Goal: Task Accomplishment & Management: Complete application form

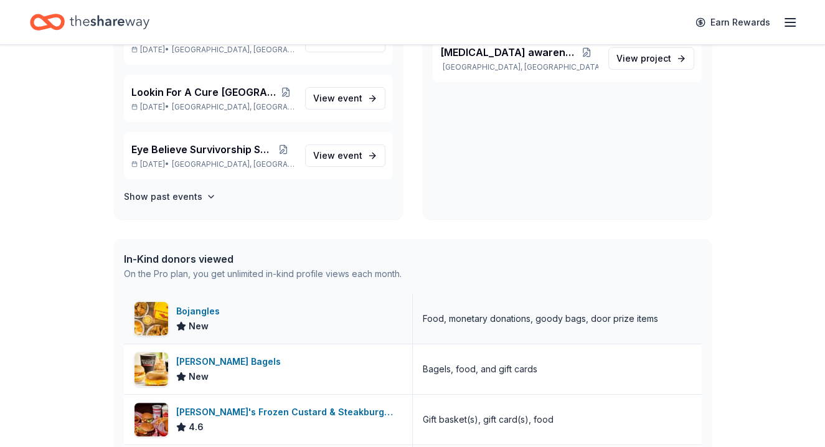
scroll to position [124, 0]
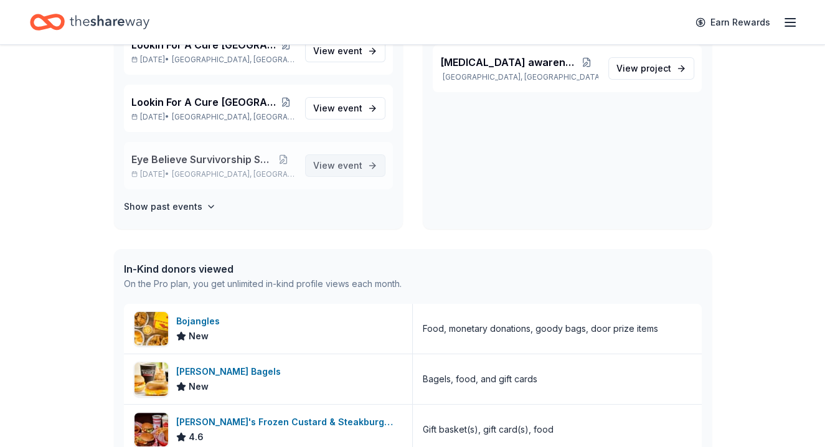
click at [337, 164] on span "event" at bounding box center [349, 165] width 25 height 11
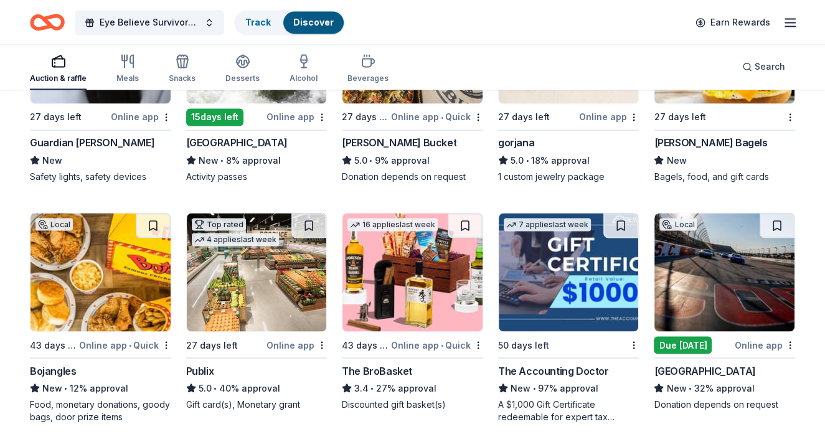
scroll to position [1976, 0]
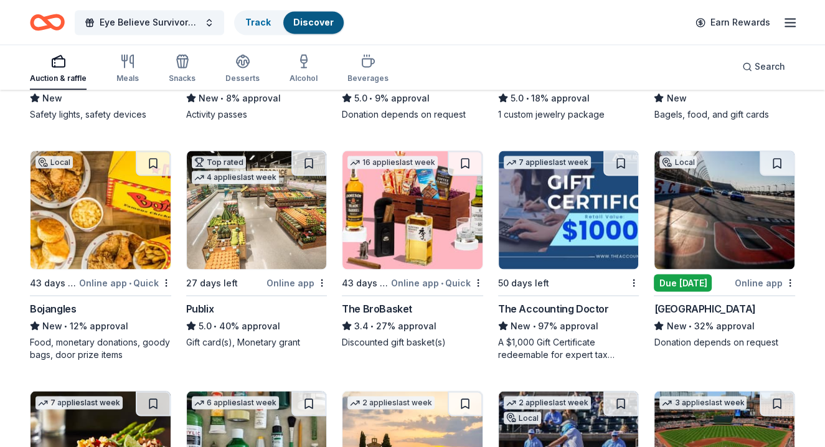
click at [129, 218] on img at bounding box center [100, 210] width 140 height 118
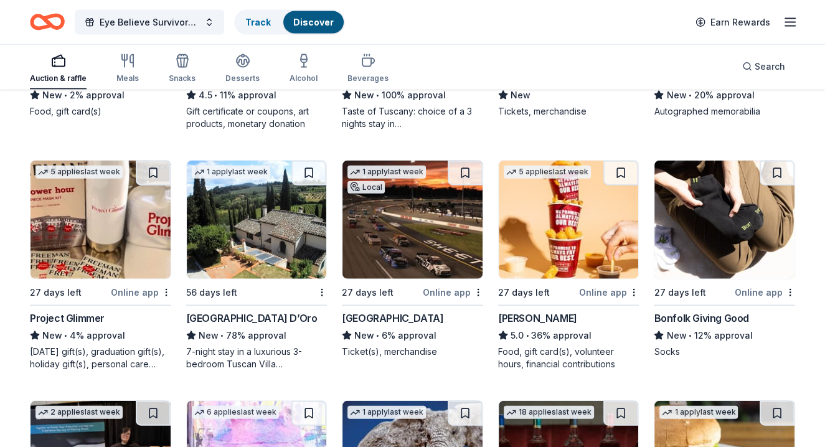
scroll to position [2474, 0]
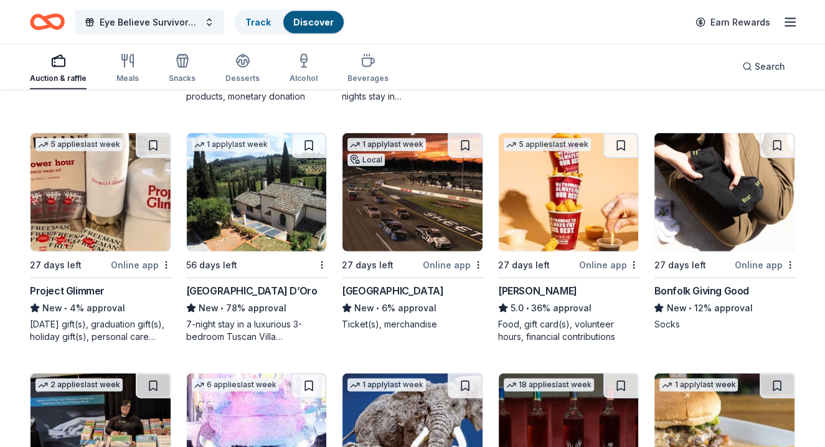
click at [577, 210] on img at bounding box center [569, 192] width 140 height 118
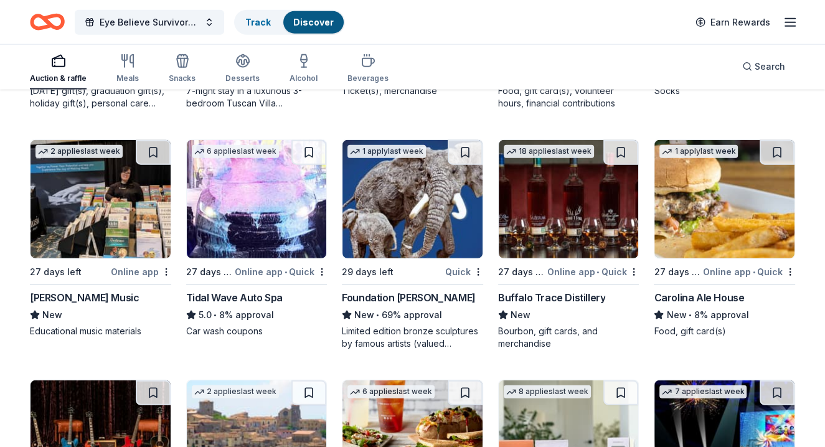
scroll to position [2521, 0]
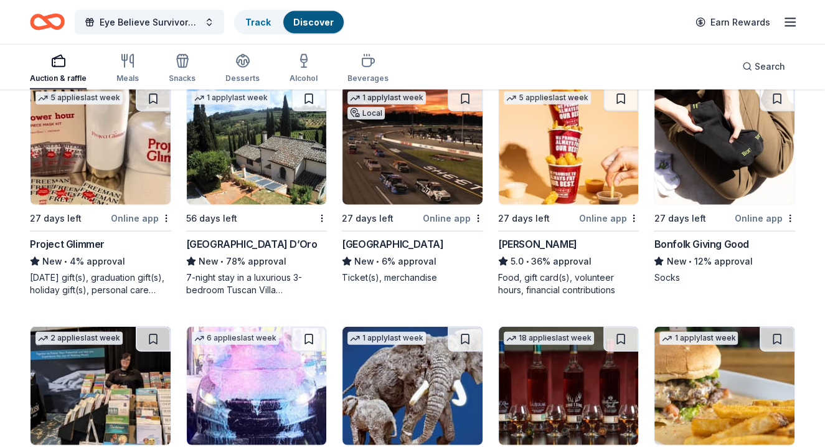
click at [711, 243] on div "Bonfolk Giving Good" at bounding box center [701, 244] width 95 height 15
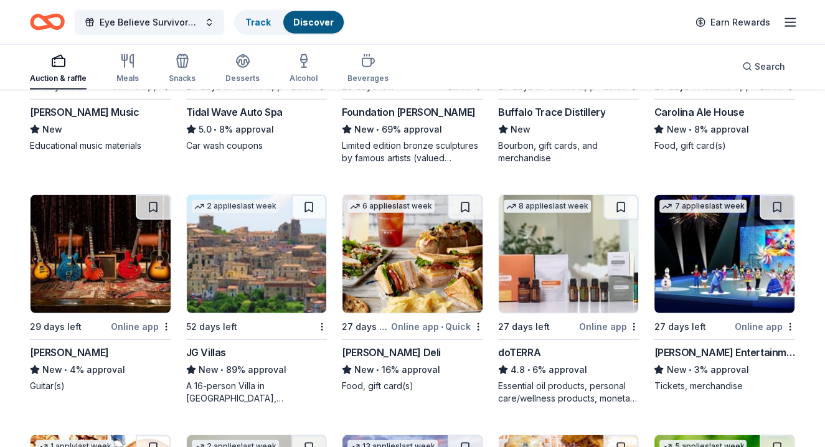
scroll to position [2894, 0]
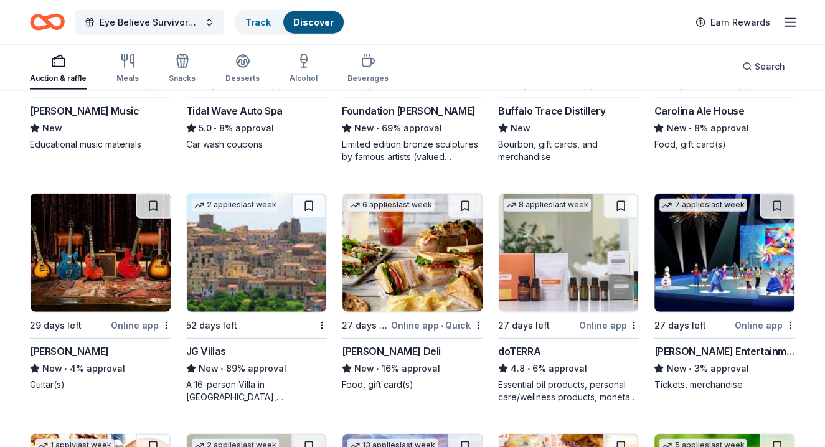
click at [417, 274] on img at bounding box center [412, 253] width 140 height 118
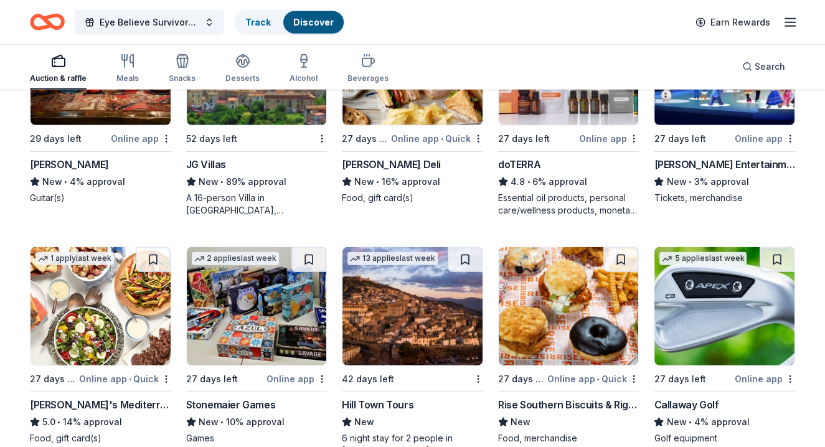
scroll to position [3143, 0]
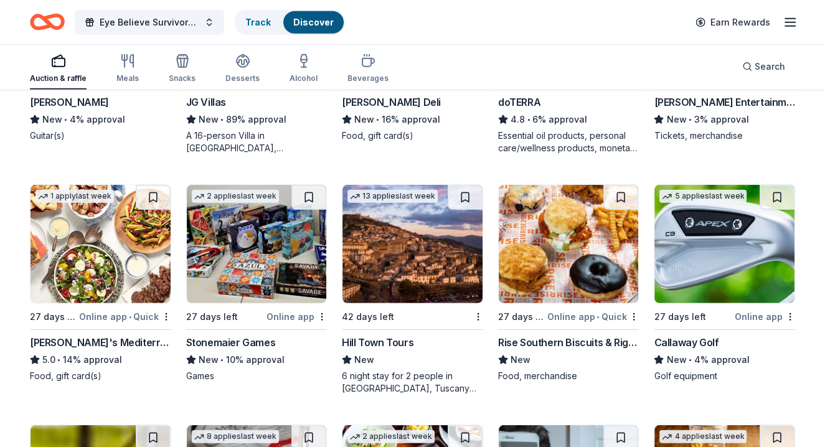
click at [555, 245] on img at bounding box center [569, 244] width 140 height 118
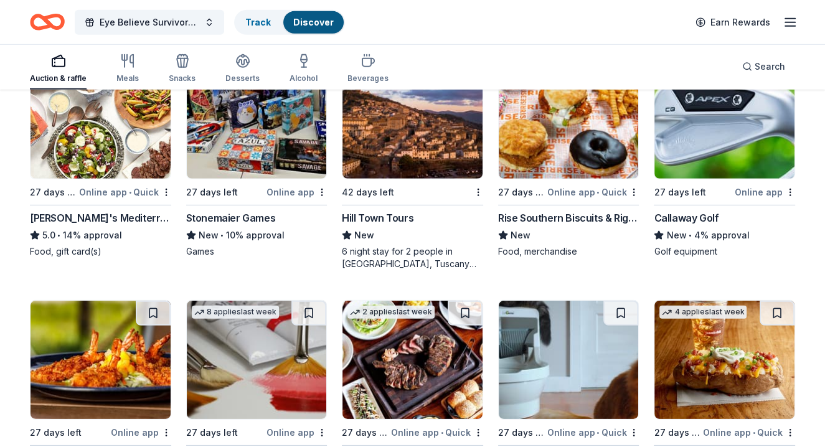
scroll to position [3392, 0]
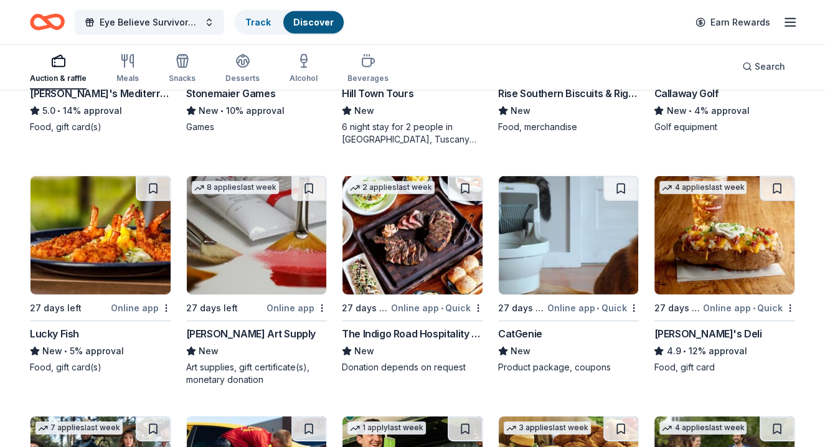
click at [711, 233] on img at bounding box center [724, 235] width 140 height 118
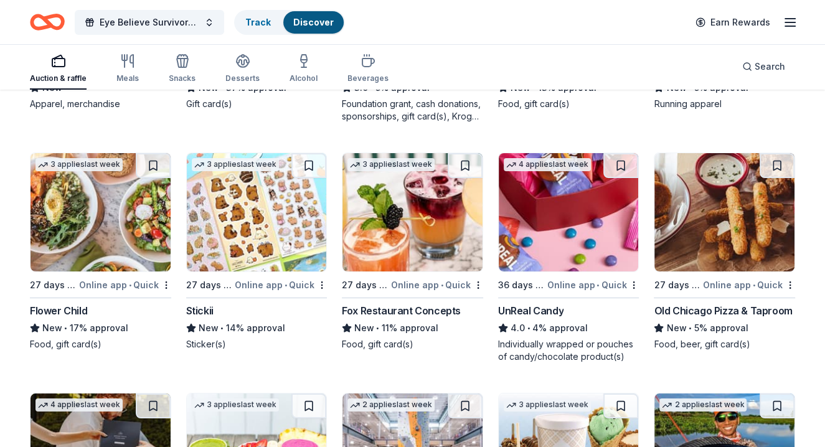
scroll to position [3917, 0]
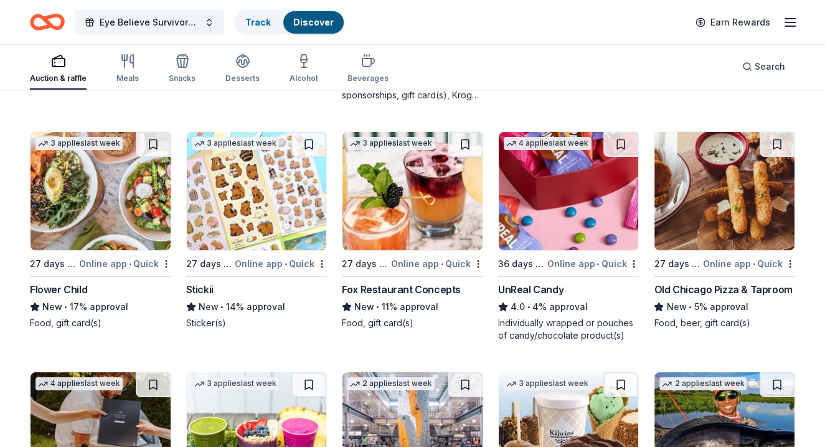
click at [539, 197] on img at bounding box center [569, 191] width 140 height 118
click at [572, 174] on img at bounding box center [569, 191] width 140 height 118
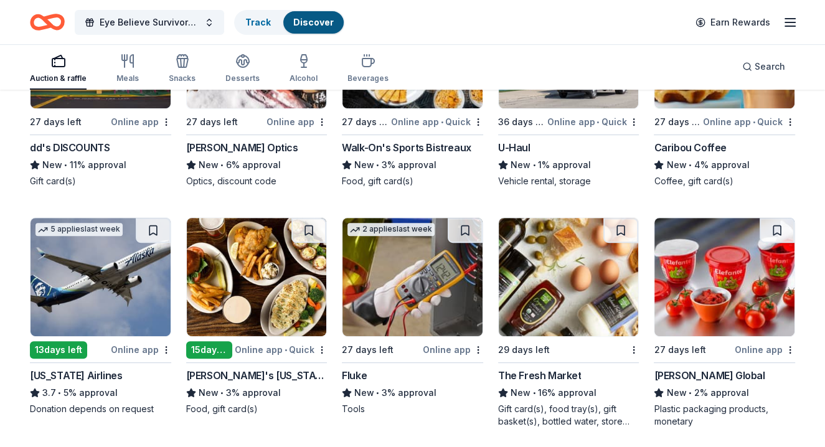
scroll to position [4602, 0]
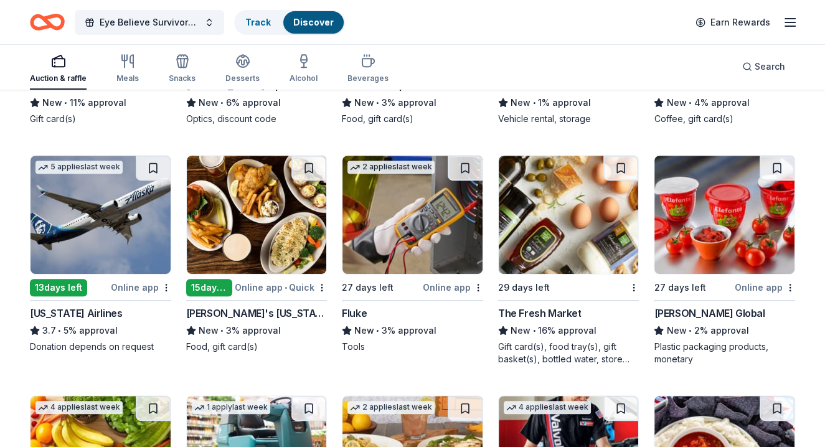
click at [713, 230] on img at bounding box center [724, 215] width 140 height 118
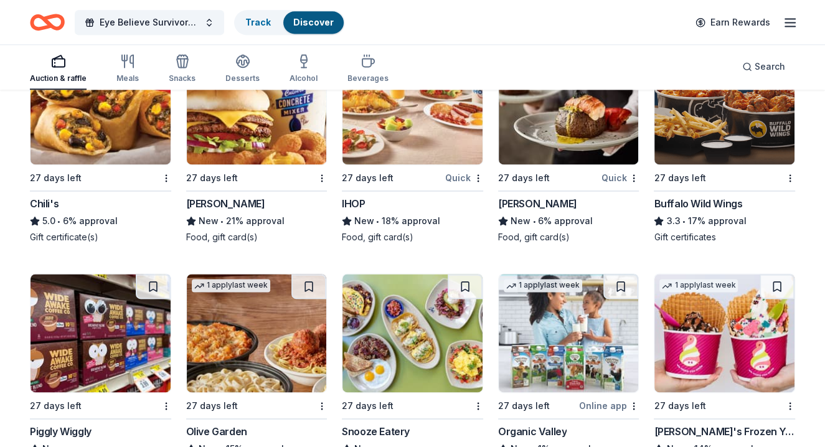
scroll to position [5784, 0]
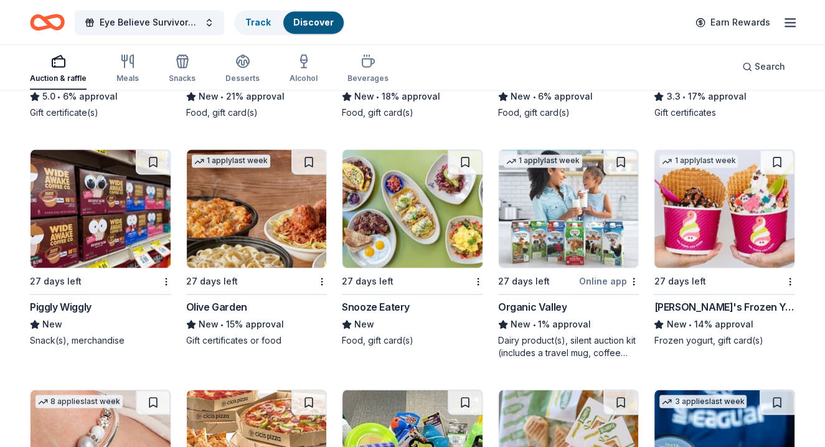
click at [723, 223] on img at bounding box center [724, 208] width 140 height 118
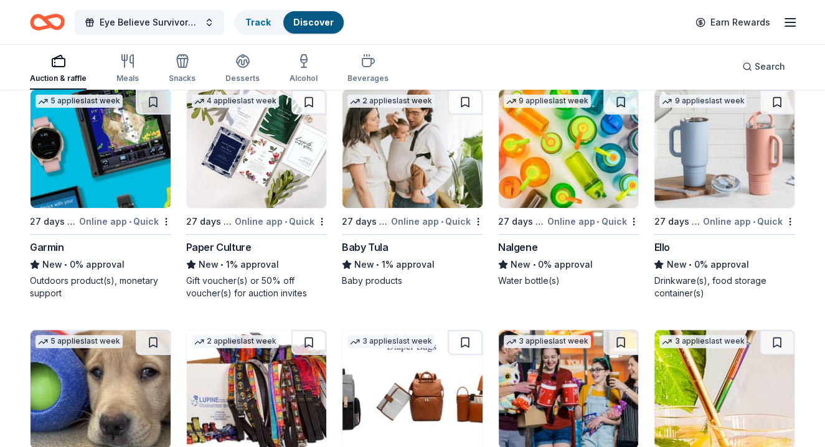
scroll to position [8414, 0]
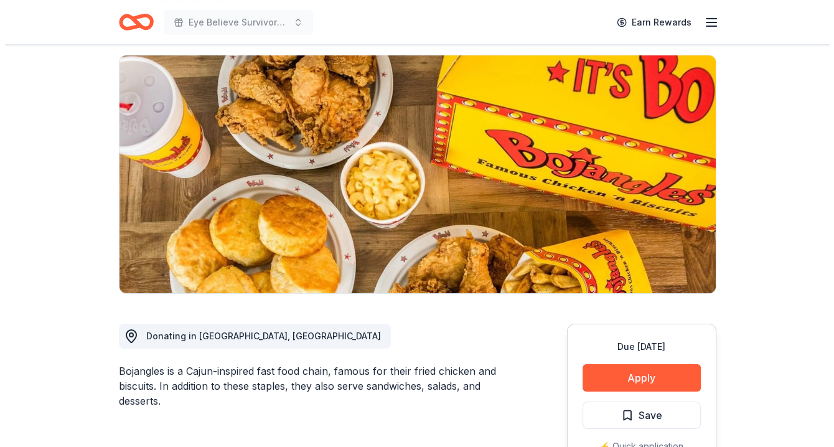
scroll to position [249, 0]
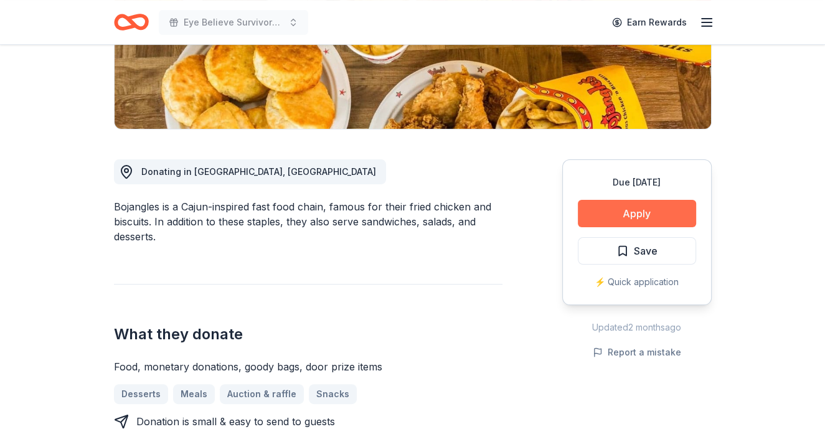
click at [615, 208] on button "Apply" at bounding box center [637, 213] width 118 height 27
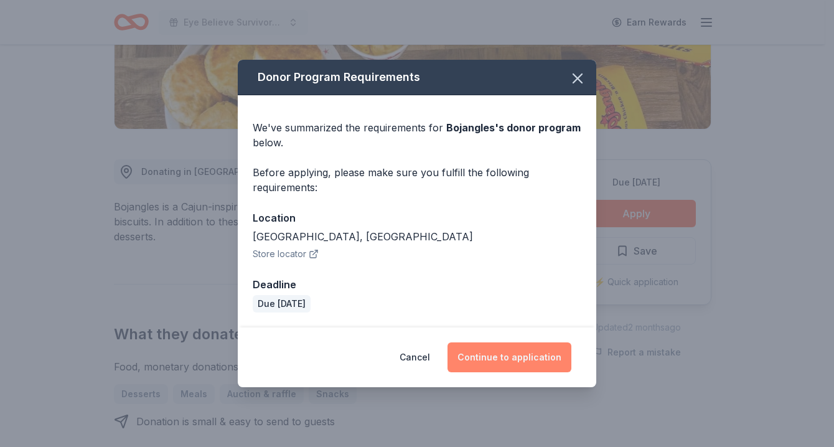
click at [504, 357] on button "Continue to application" at bounding box center [510, 357] width 124 height 30
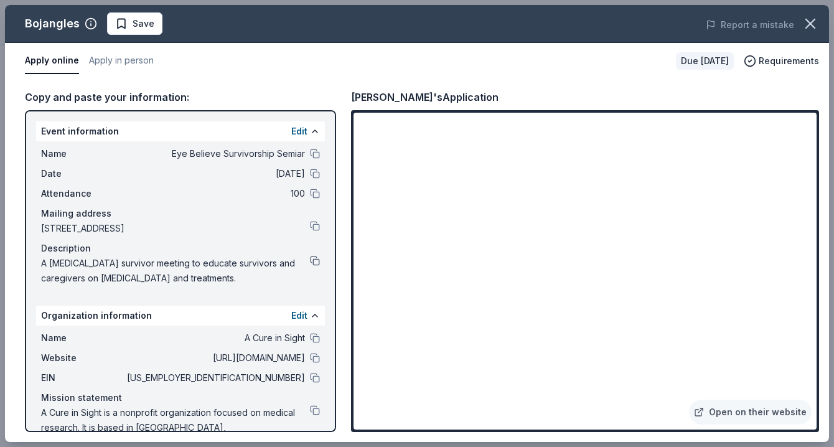
click at [310, 260] on button at bounding box center [315, 261] width 10 height 10
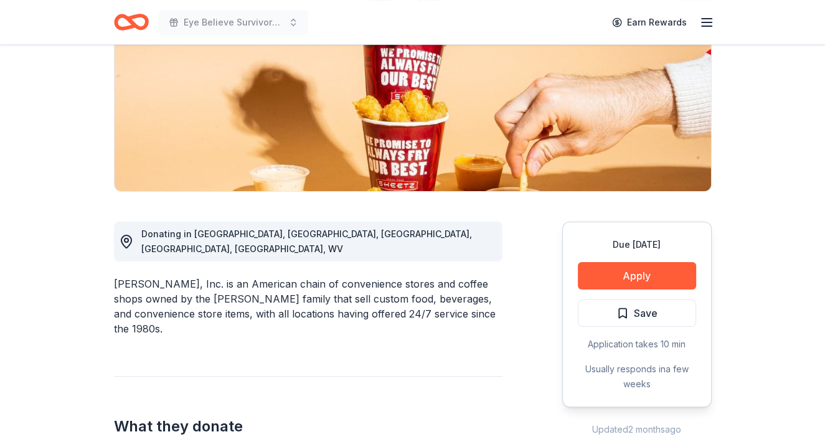
scroll to position [311, 0]
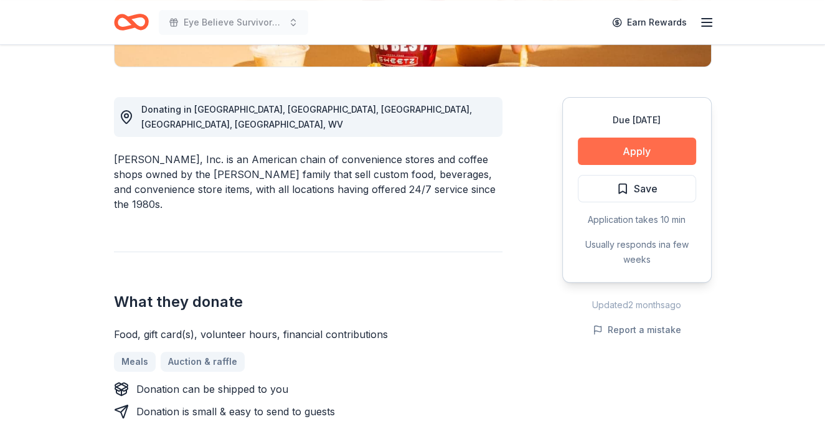
click at [645, 150] on button "Apply" at bounding box center [637, 151] width 118 height 27
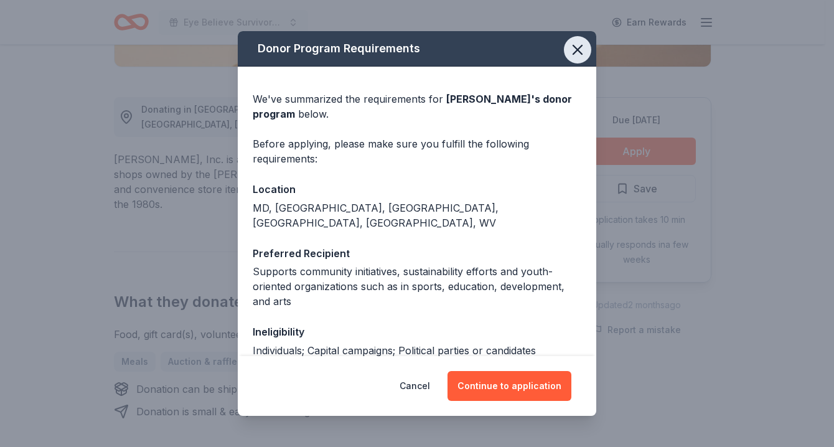
click at [573, 49] on icon "button" at bounding box center [577, 49] width 9 height 9
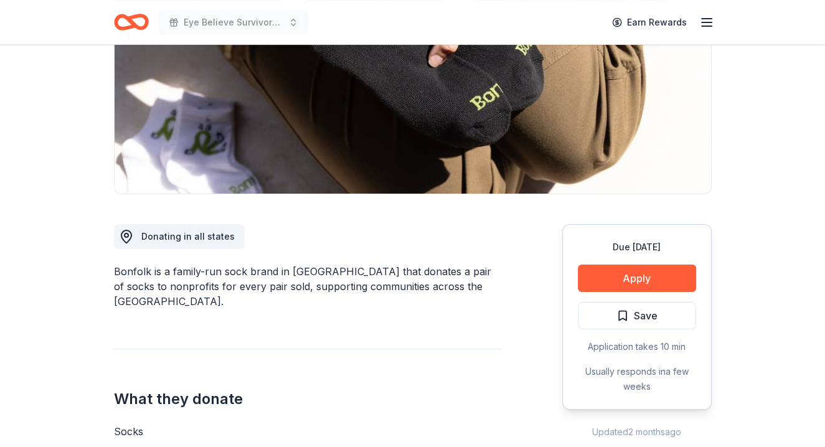
scroll to position [187, 0]
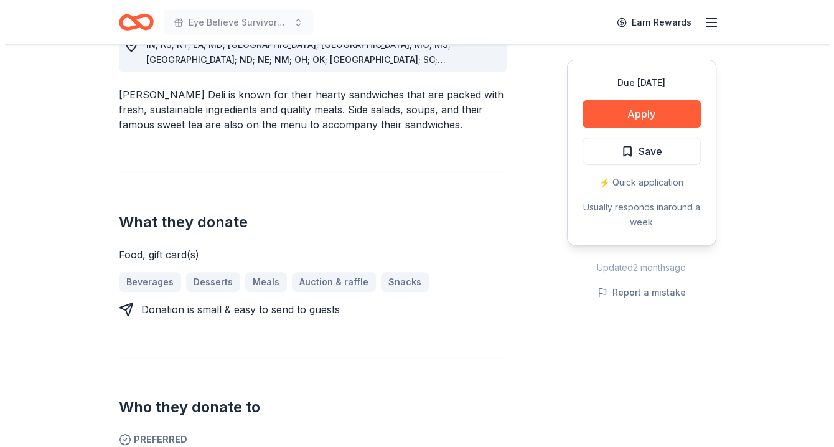
scroll to position [373, 0]
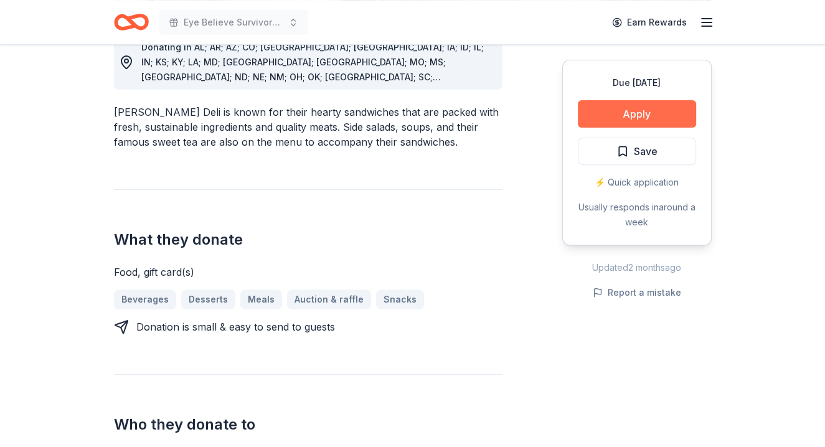
click at [633, 111] on button "Apply" at bounding box center [637, 113] width 118 height 27
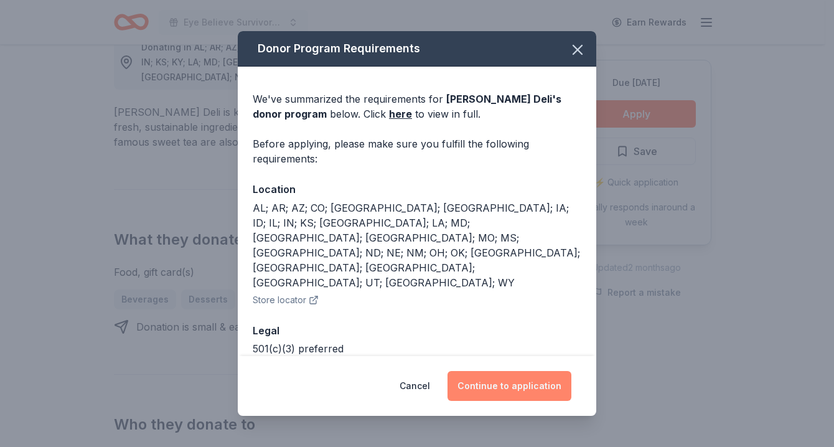
click at [500, 382] on button "Continue to application" at bounding box center [510, 386] width 124 height 30
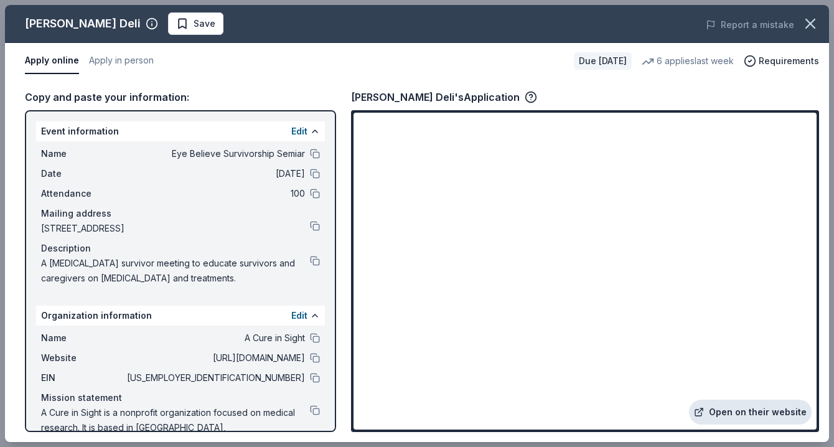
click at [749, 409] on link "Open on their website" at bounding box center [750, 412] width 123 height 25
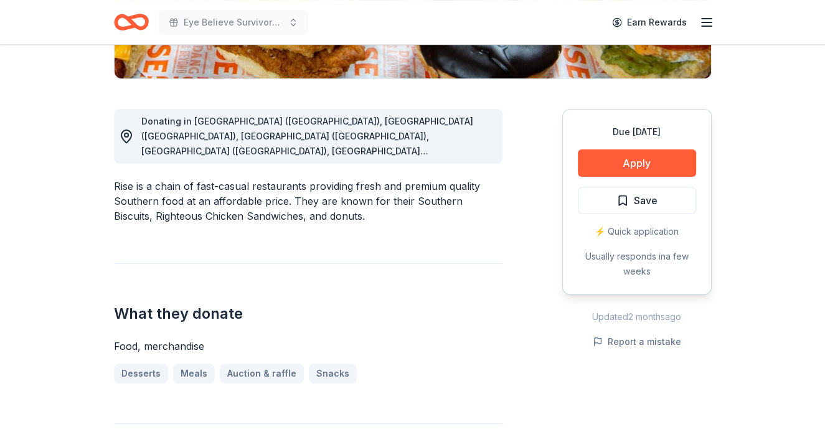
scroll to position [373, 0]
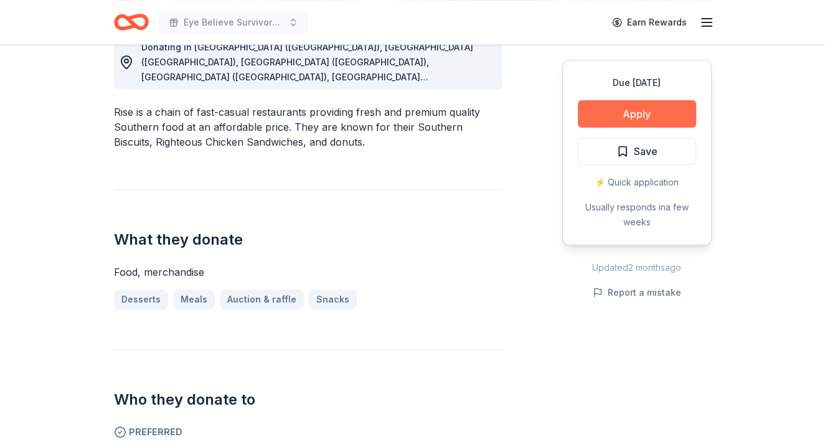
click at [644, 112] on button "Apply" at bounding box center [637, 113] width 118 height 27
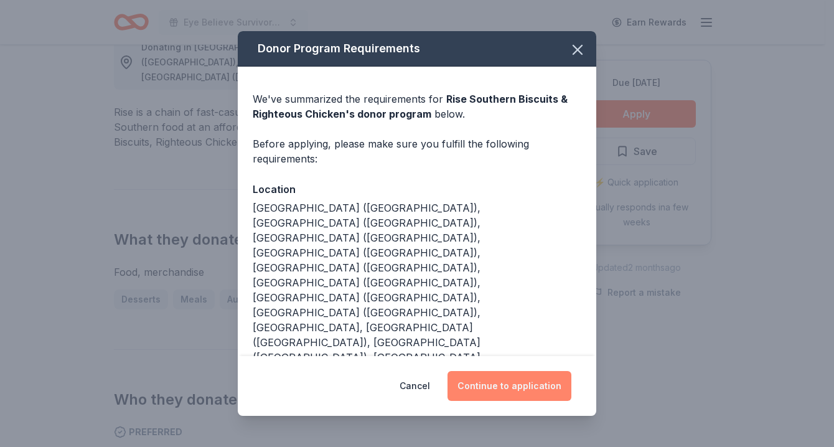
click at [490, 385] on button "Continue to application" at bounding box center [510, 386] width 124 height 30
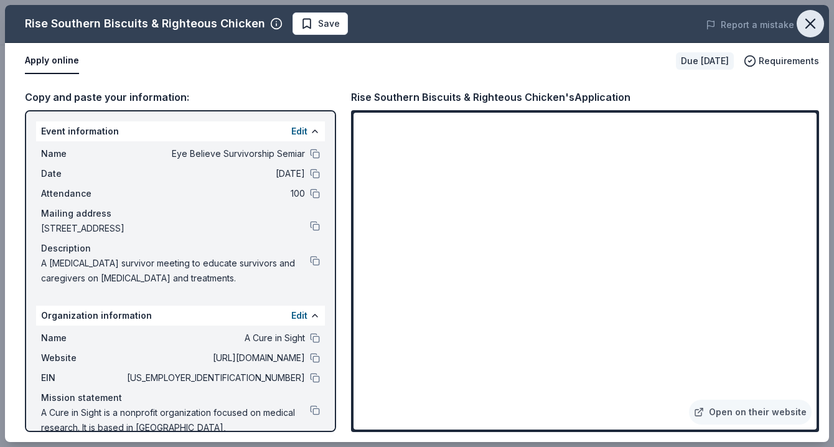
click at [812, 21] on icon "button" at bounding box center [810, 23] width 9 height 9
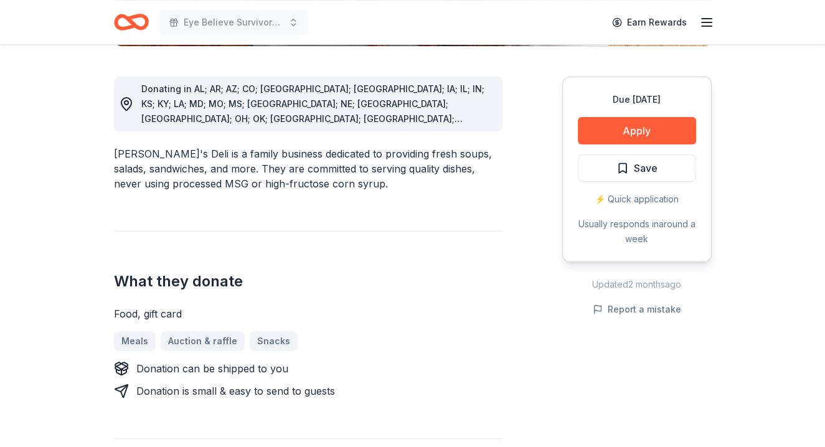
scroll to position [373, 0]
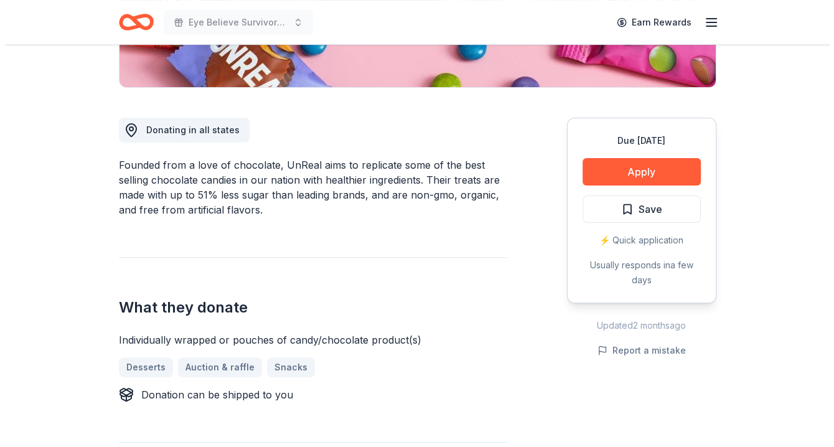
scroll to position [311, 0]
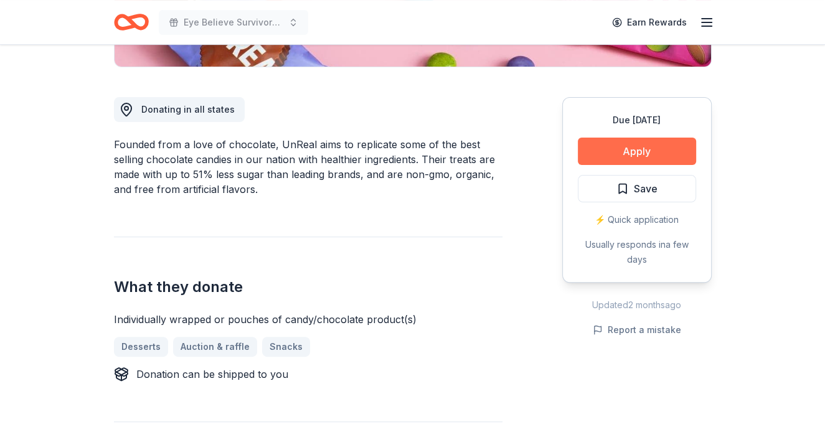
click at [642, 152] on button "Apply" at bounding box center [637, 151] width 118 height 27
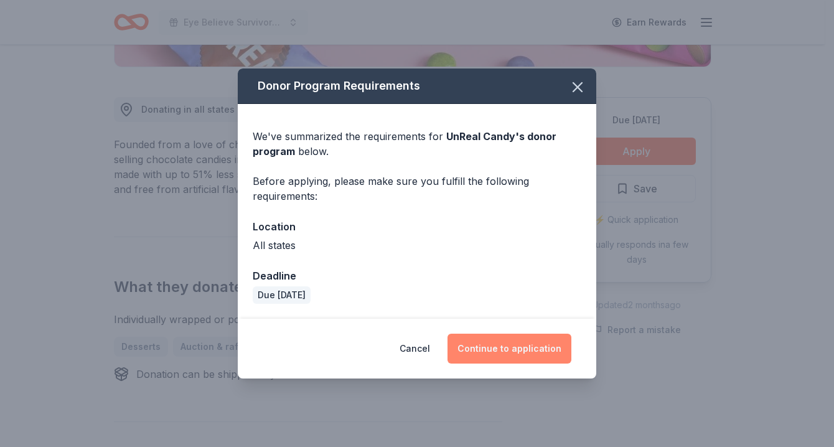
click at [520, 352] on button "Continue to application" at bounding box center [510, 349] width 124 height 30
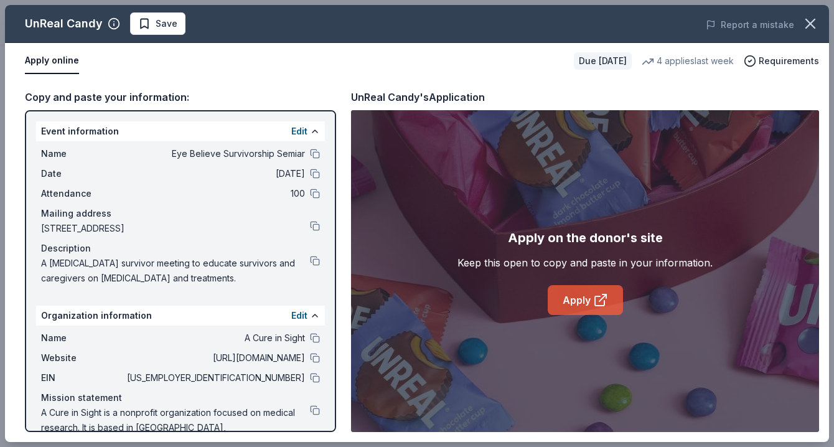
click at [589, 304] on link "Apply" at bounding box center [585, 300] width 75 height 30
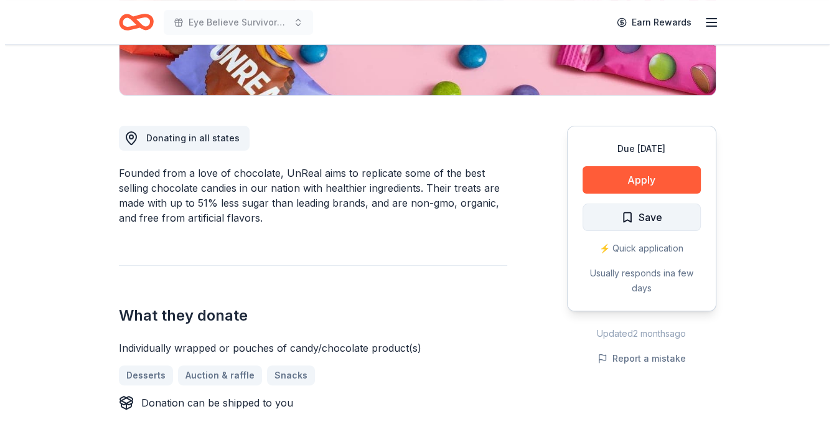
scroll to position [311, 0]
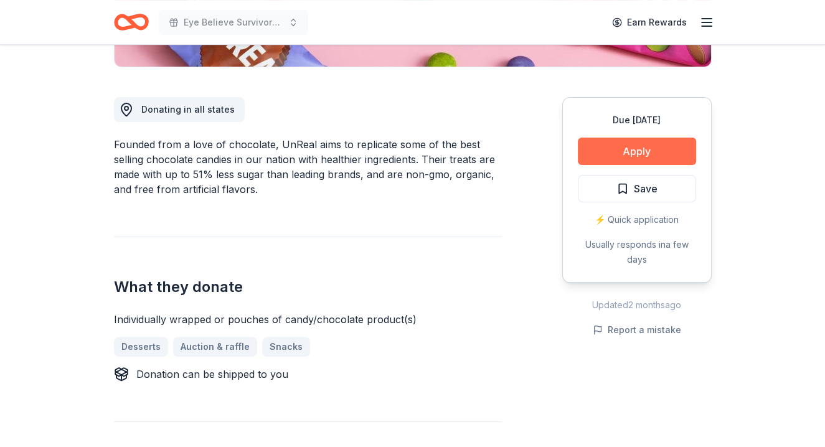
click at [645, 146] on button "Apply" at bounding box center [637, 151] width 118 height 27
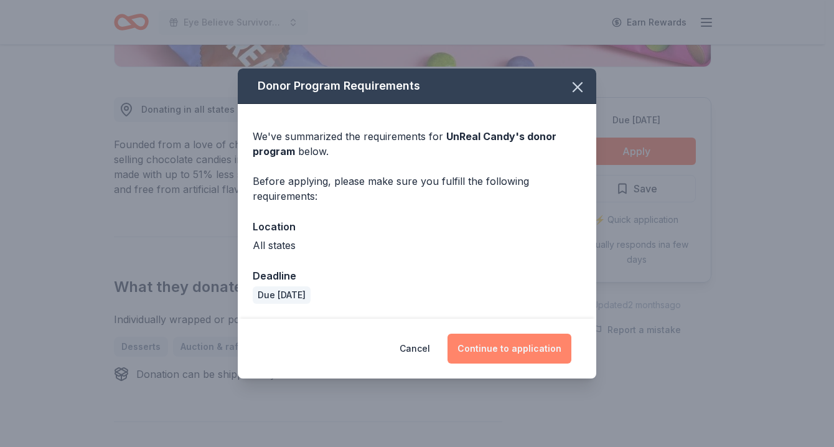
click at [487, 349] on button "Continue to application" at bounding box center [510, 349] width 124 height 30
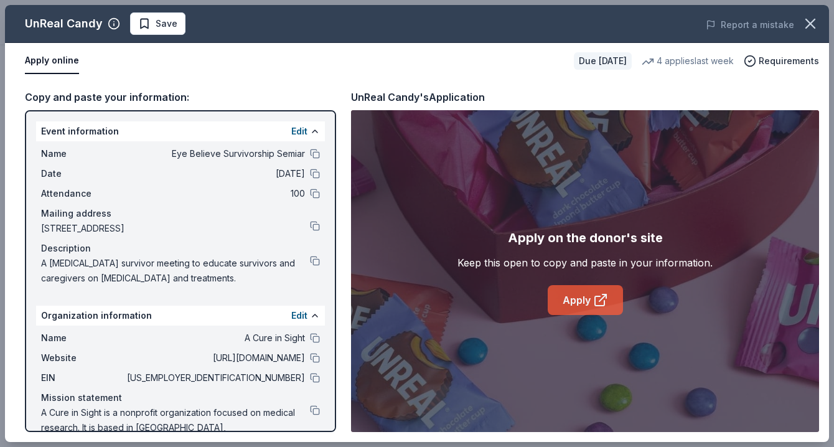
click at [595, 304] on icon at bounding box center [600, 300] width 15 height 15
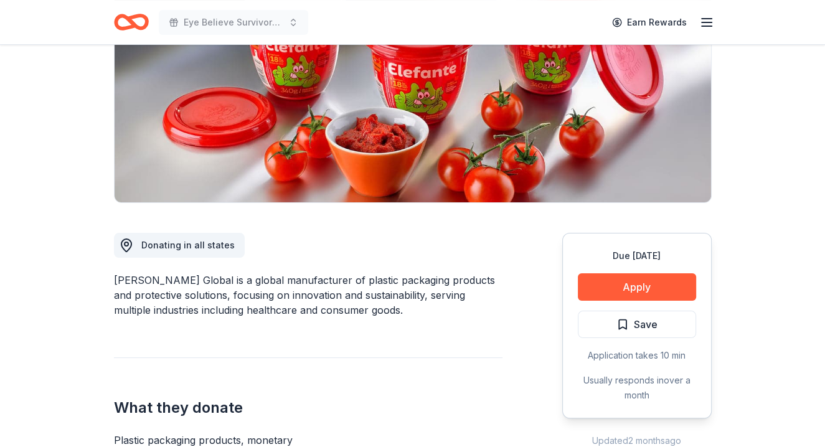
scroll to position [249, 0]
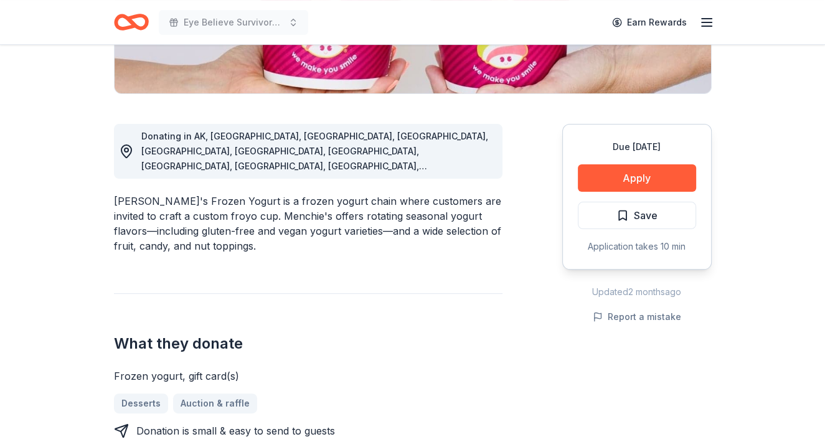
scroll to position [311, 0]
